Goal: Transaction & Acquisition: Purchase product/service

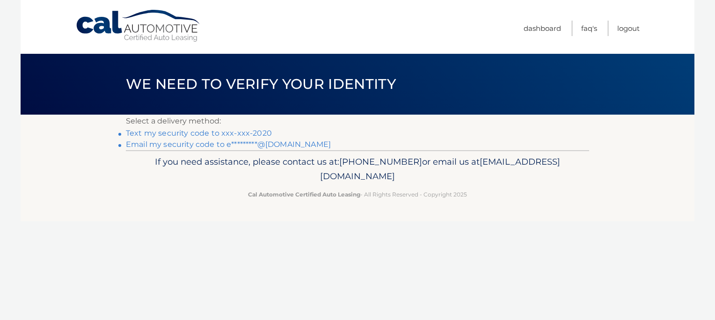
click at [234, 132] on link "Text my security code to xxx-xxx-2020" at bounding box center [199, 133] width 146 height 9
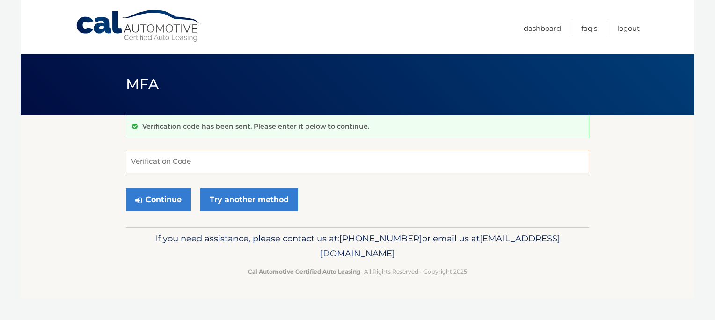
click at [228, 161] on input "Verification Code" at bounding box center [357, 161] width 463 height 23
type input "505448"
click at [165, 194] on button "Continue" at bounding box center [158, 199] width 65 height 23
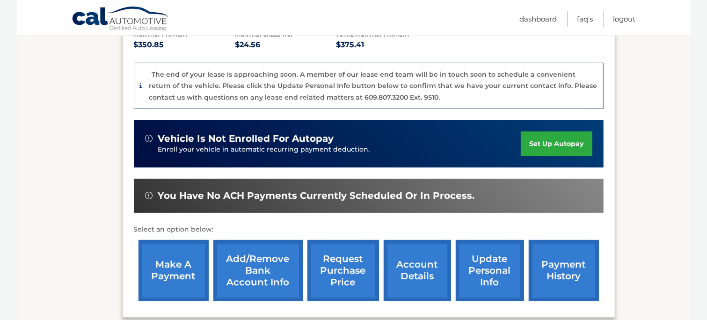
scroll to position [236, 0]
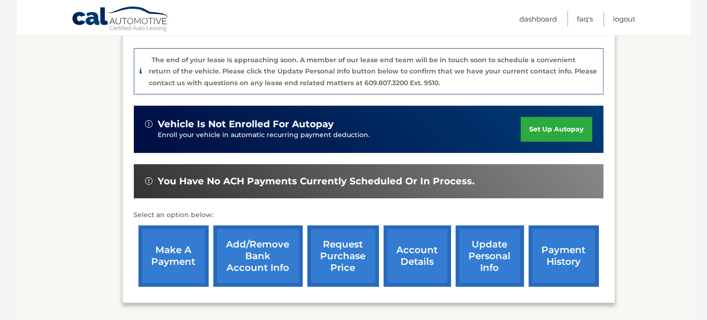
click at [164, 245] on link "make a payment" at bounding box center [174, 256] width 70 height 61
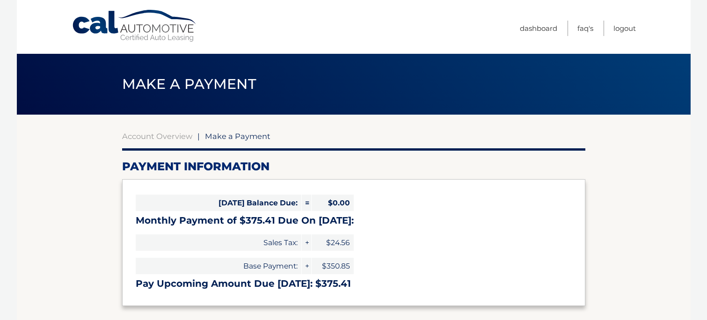
select select "ZTUyYjgyZGYtNzJiYi00NTAyLThiNmItMjM4OGMwODc2OGE3"
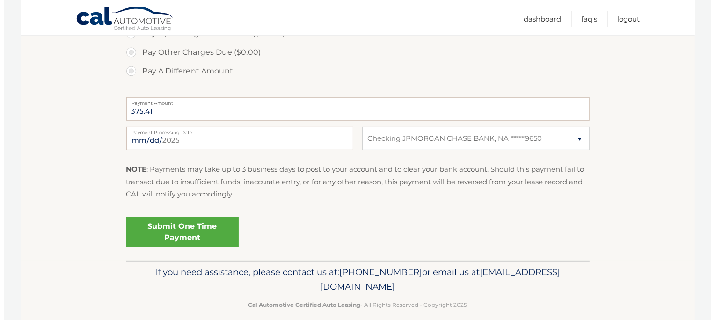
scroll to position [348, 0]
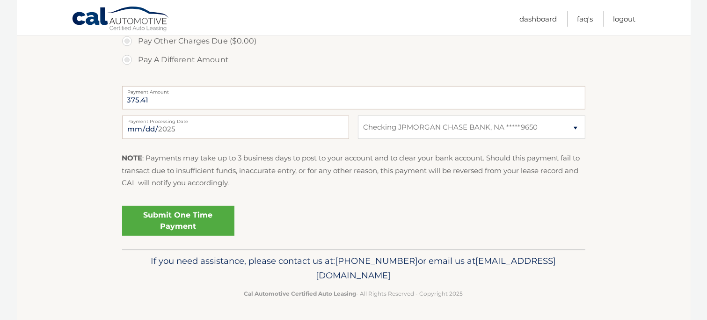
click at [201, 221] on link "Submit One Time Payment" at bounding box center [178, 221] width 112 height 30
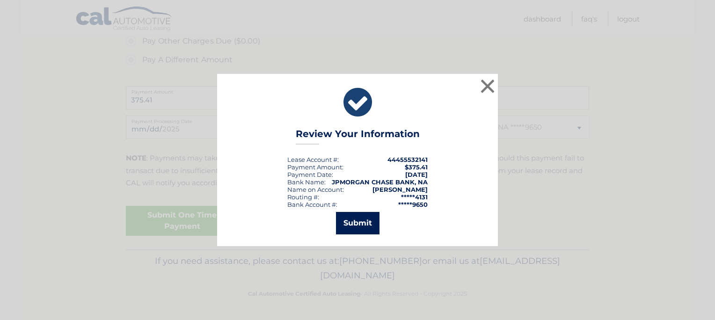
click at [359, 222] on button "Submit" at bounding box center [358, 223] width 44 height 22
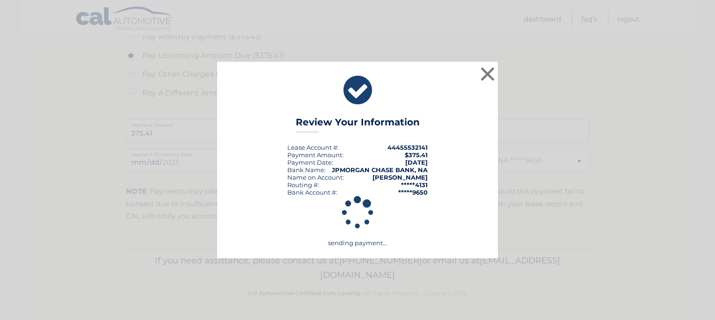
scroll to position [315, 0]
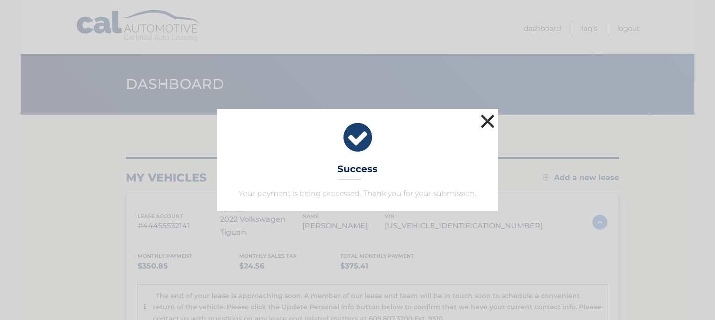
click at [486, 123] on button "×" at bounding box center [487, 121] width 19 height 19
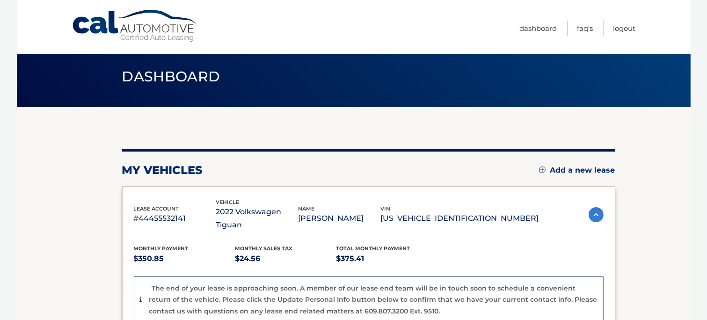
scroll to position [7, 0]
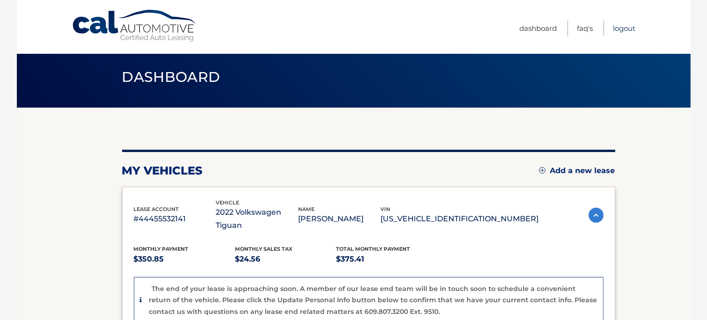
click at [623, 26] on link "Logout" at bounding box center [625, 28] width 22 height 15
